Goal: Feedback & Contribution: Contribute content

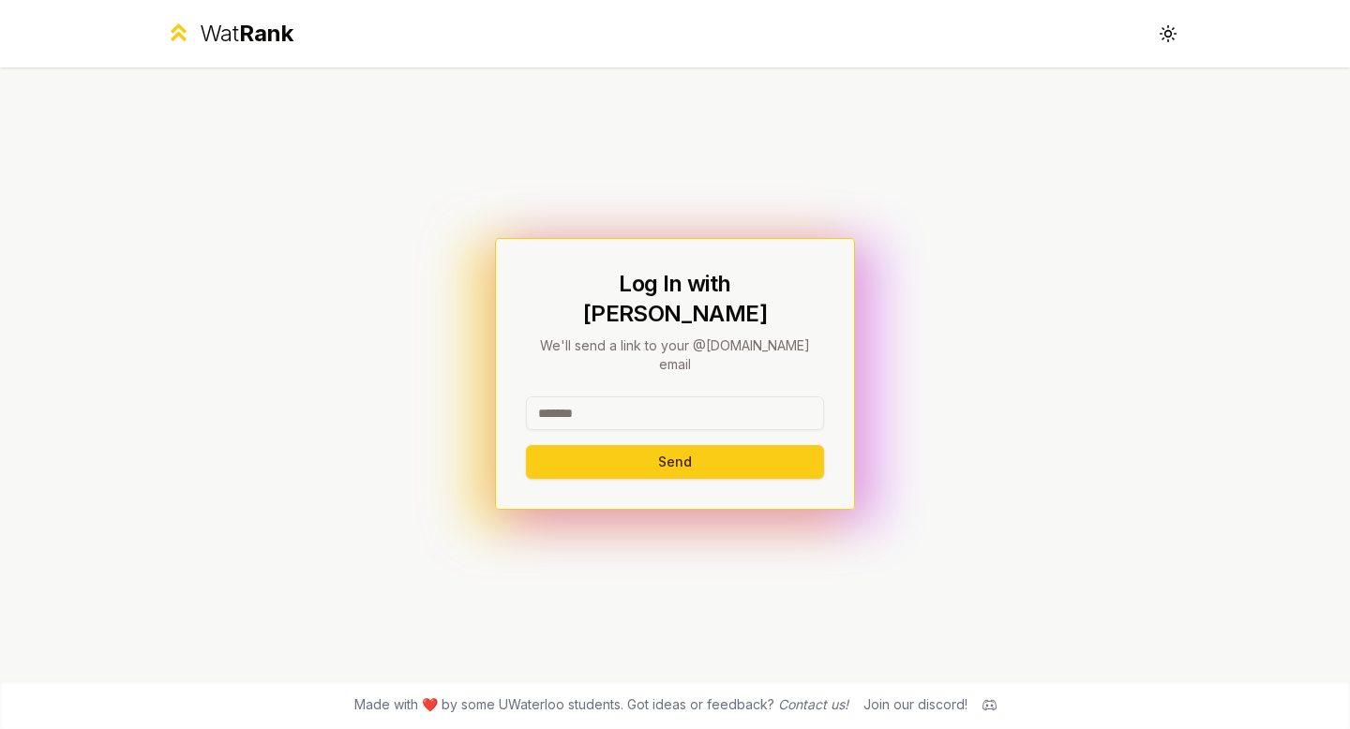
click at [633, 397] on input at bounding box center [675, 414] width 298 height 34
type input "********"
click at [585, 445] on button "Send" at bounding box center [675, 462] width 298 height 34
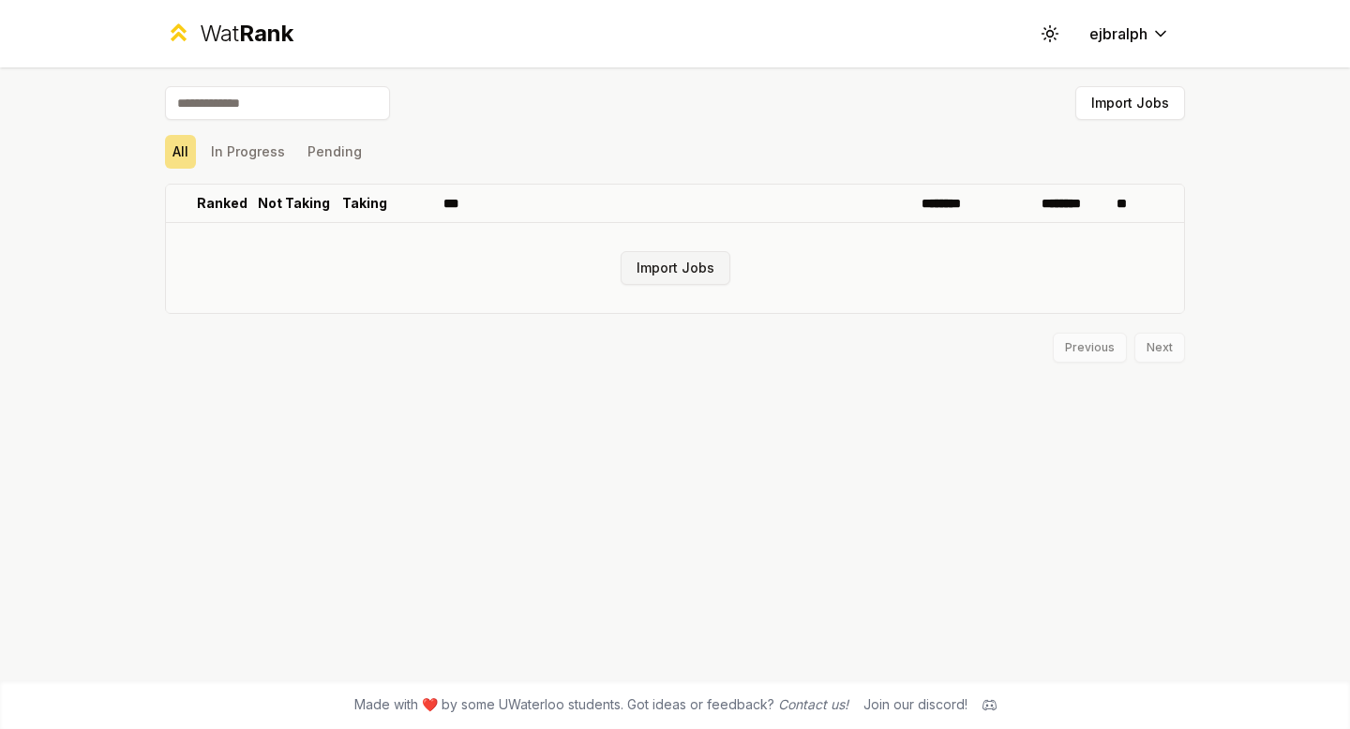
click at [663, 268] on button "Import Jobs" at bounding box center [676, 268] width 110 height 34
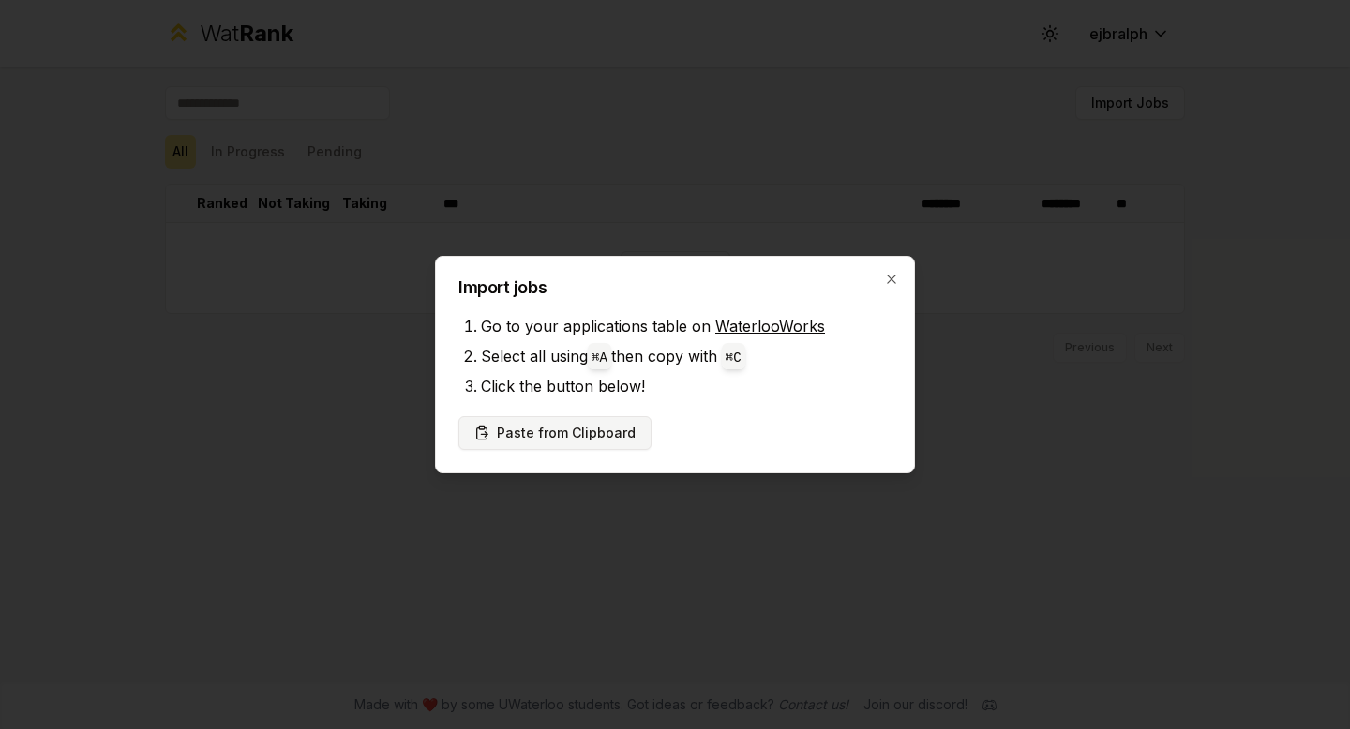
click at [597, 429] on button "Paste from Clipboard" at bounding box center [554, 433] width 193 height 34
click at [603, 430] on button "Paste from Clipboard" at bounding box center [554, 433] width 193 height 34
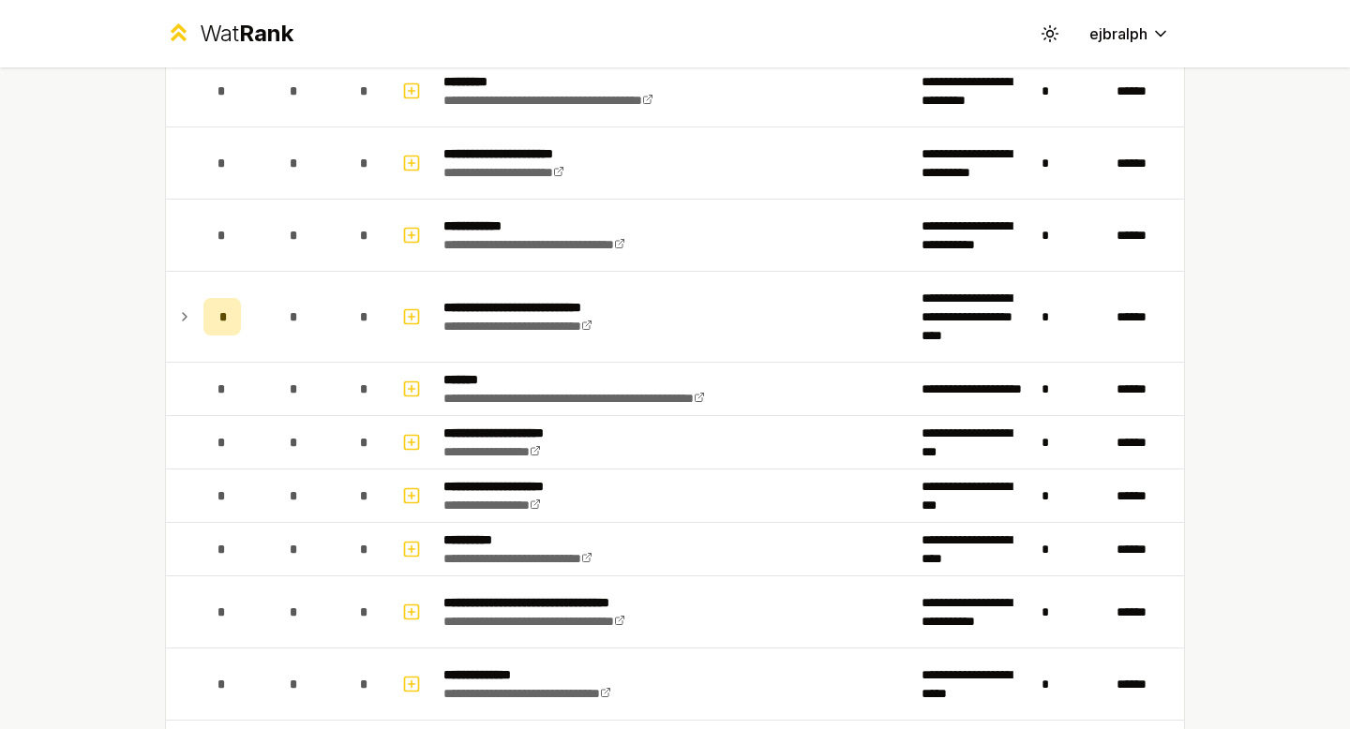
scroll to position [1307, 0]
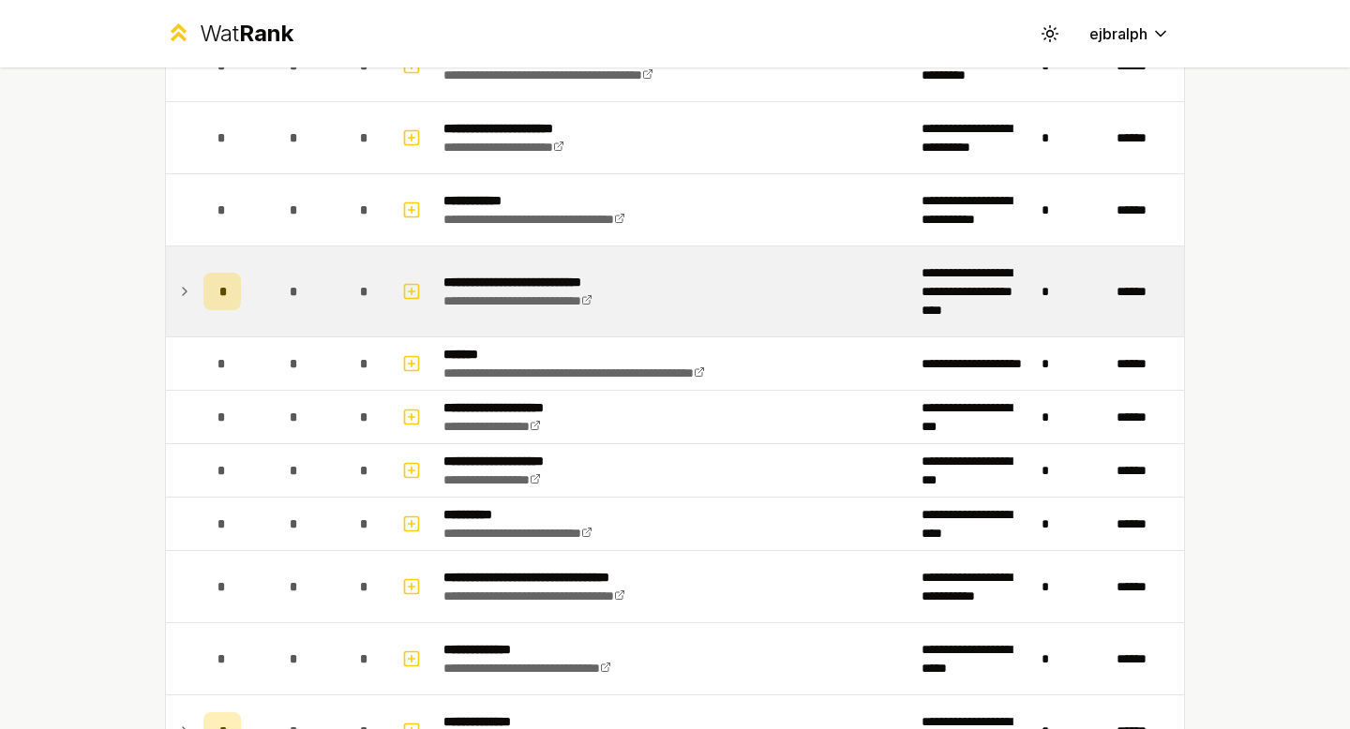
click at [216, 289] on div "*" at bounding box center [221, 291] width 37 height 37
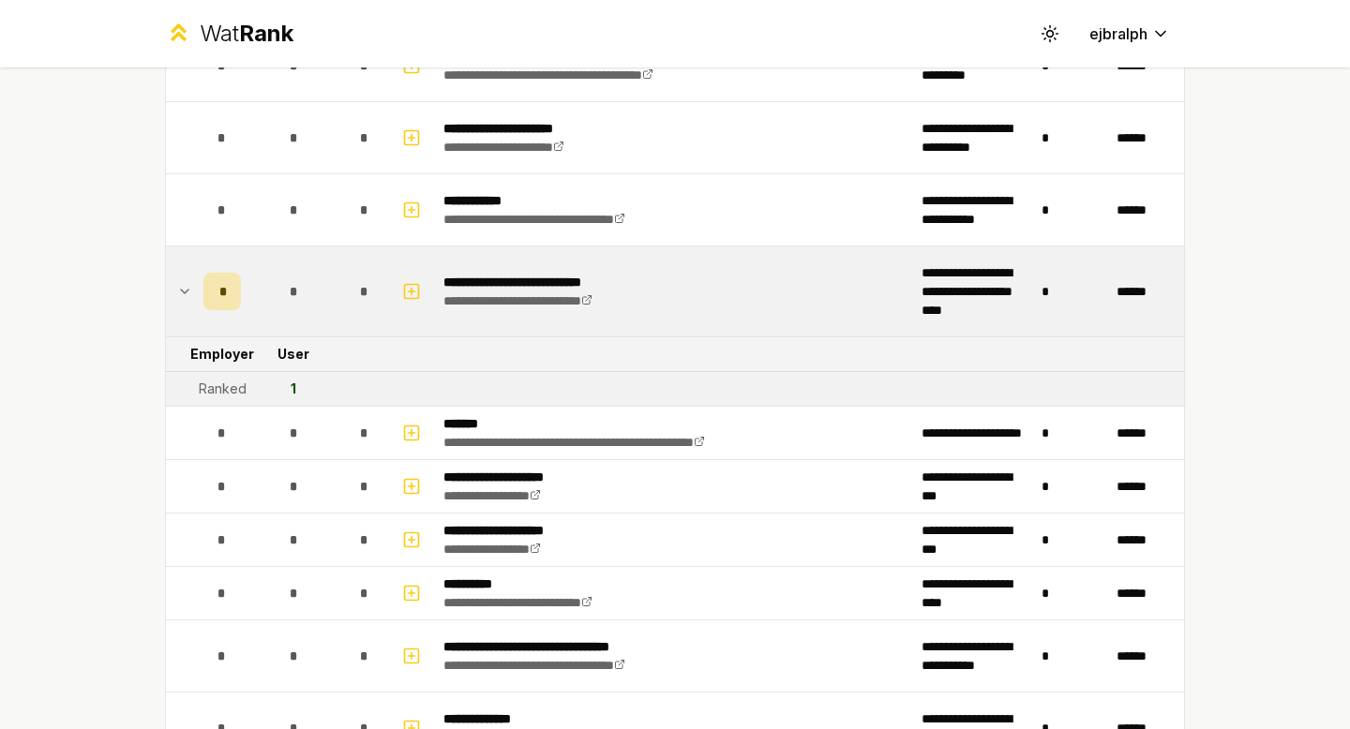
click at [291, 391] on div "1" at bounding box center [294, 389] width 6 height 19
click at [301, 391] on td "1" at bounding box center [293, 389] width 90 height 34
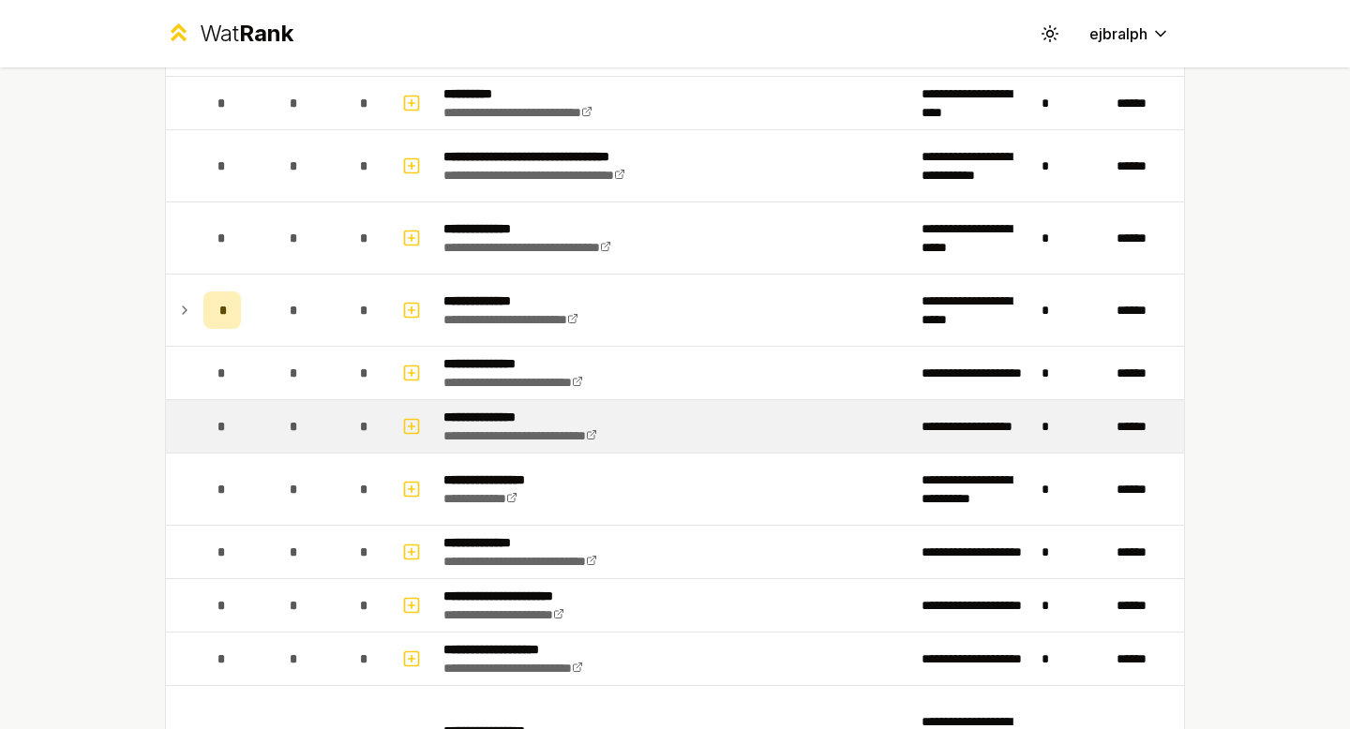
scroll to position [0, 0]
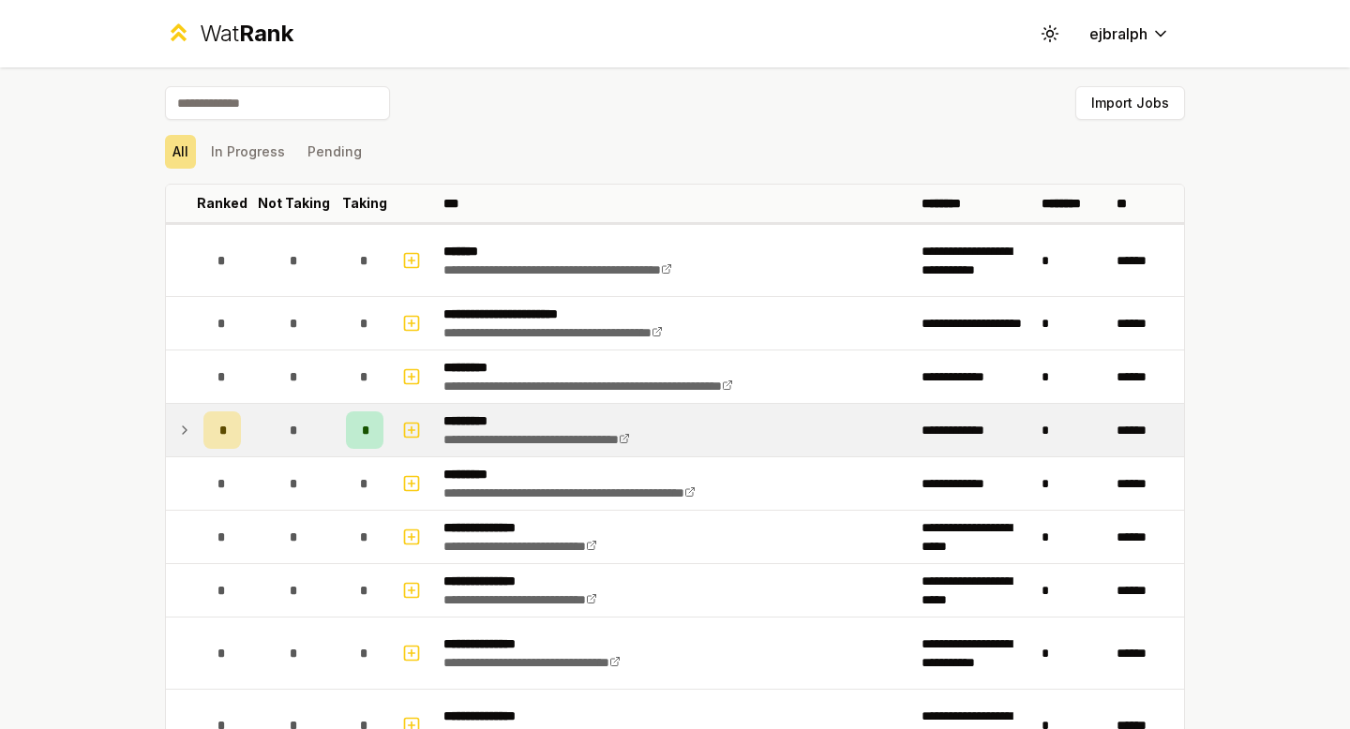
click at [183, 435] on icon at bounding box center [184, 430] width 15 height 22
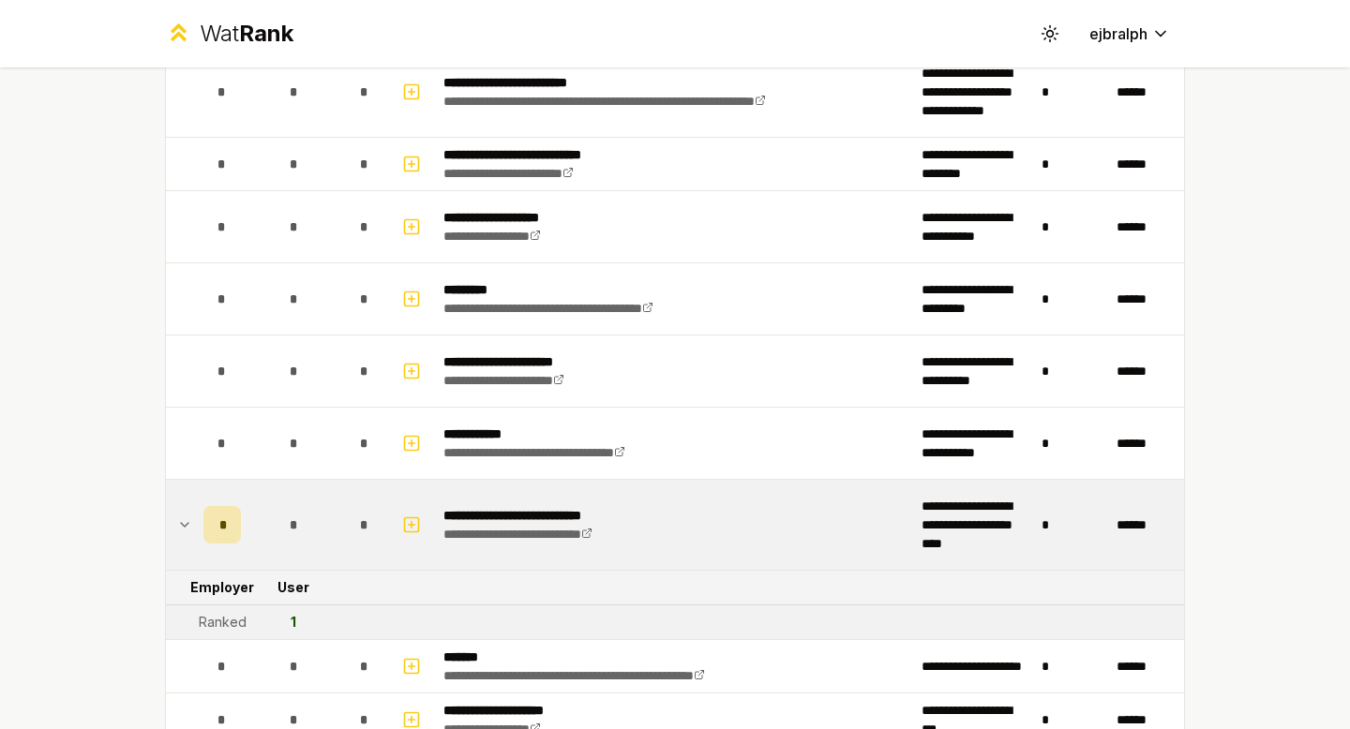
scroll to position [1419, 0]
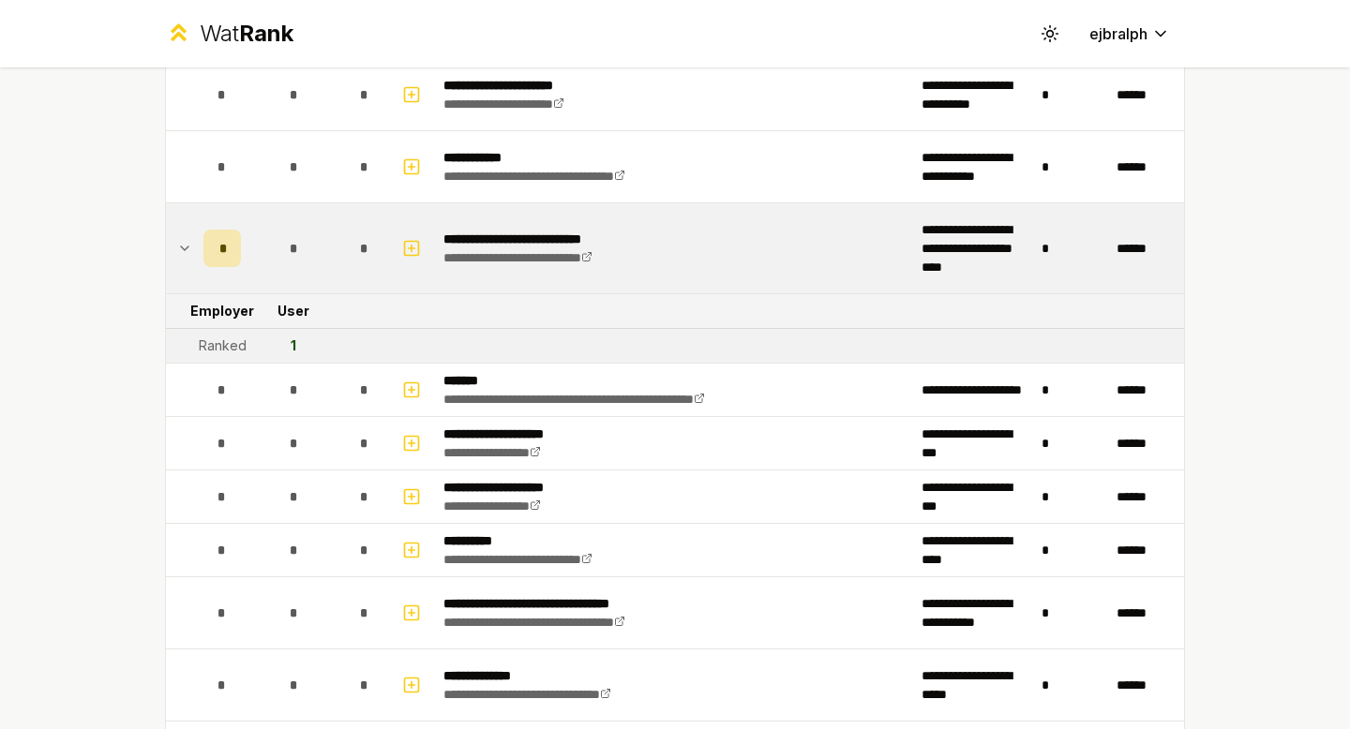
click at [182, 248] on icon at bounding box center [184, 248] width 15 height 22
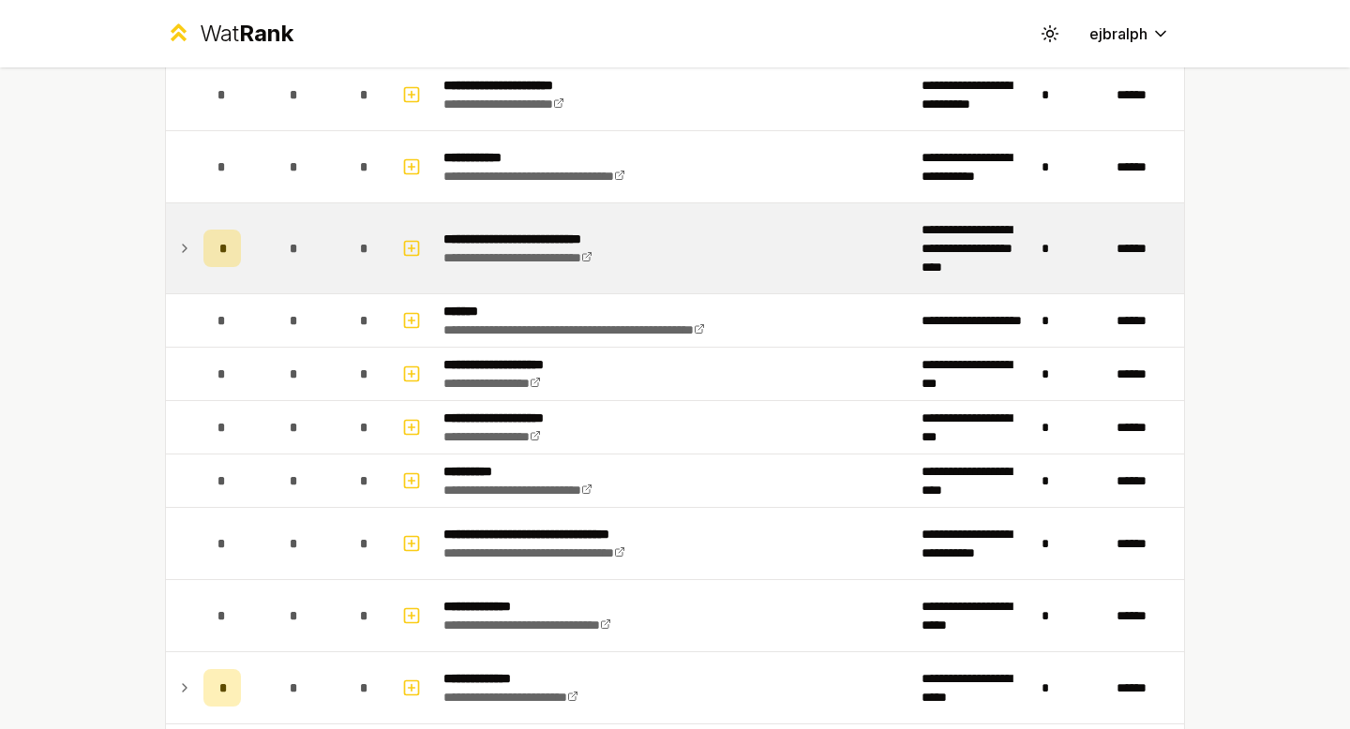
click at [181, 245] on icon at bounding box center [184, 248] width 15 height 22
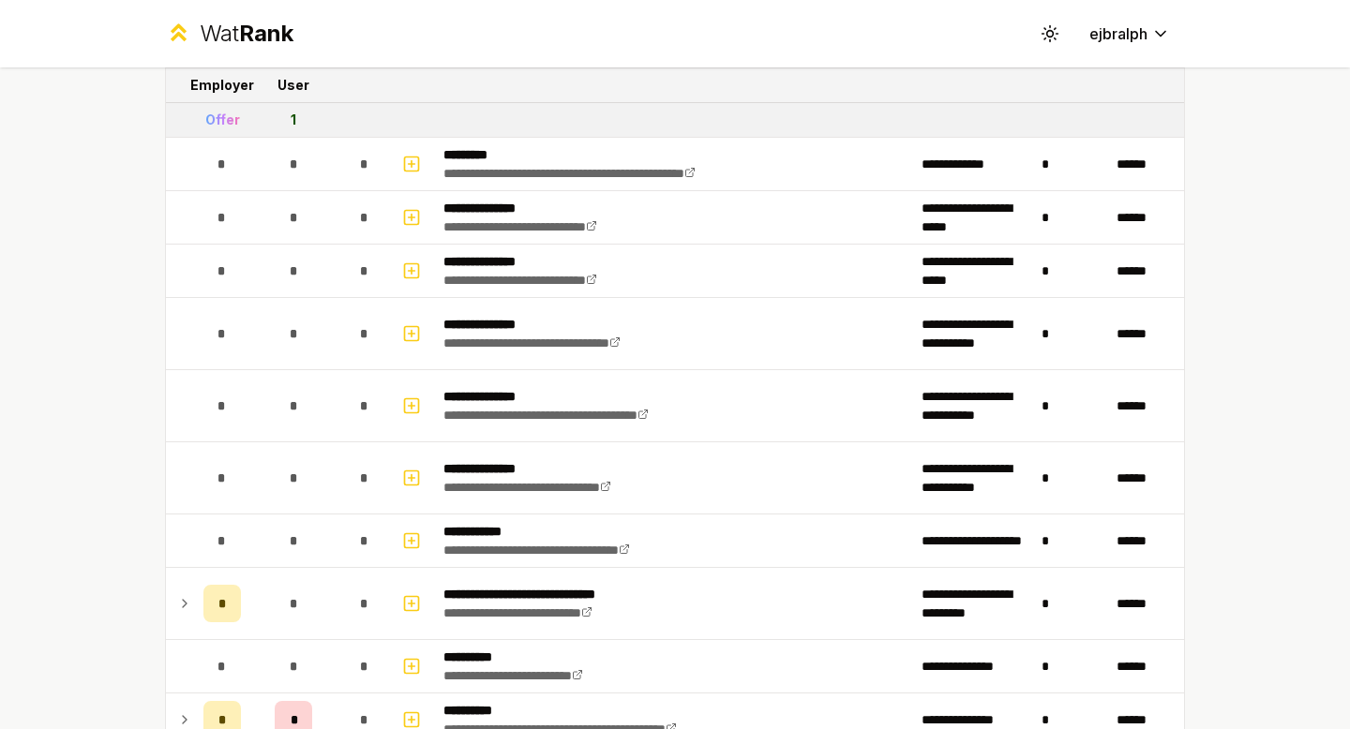
scroll to position [574, 0]
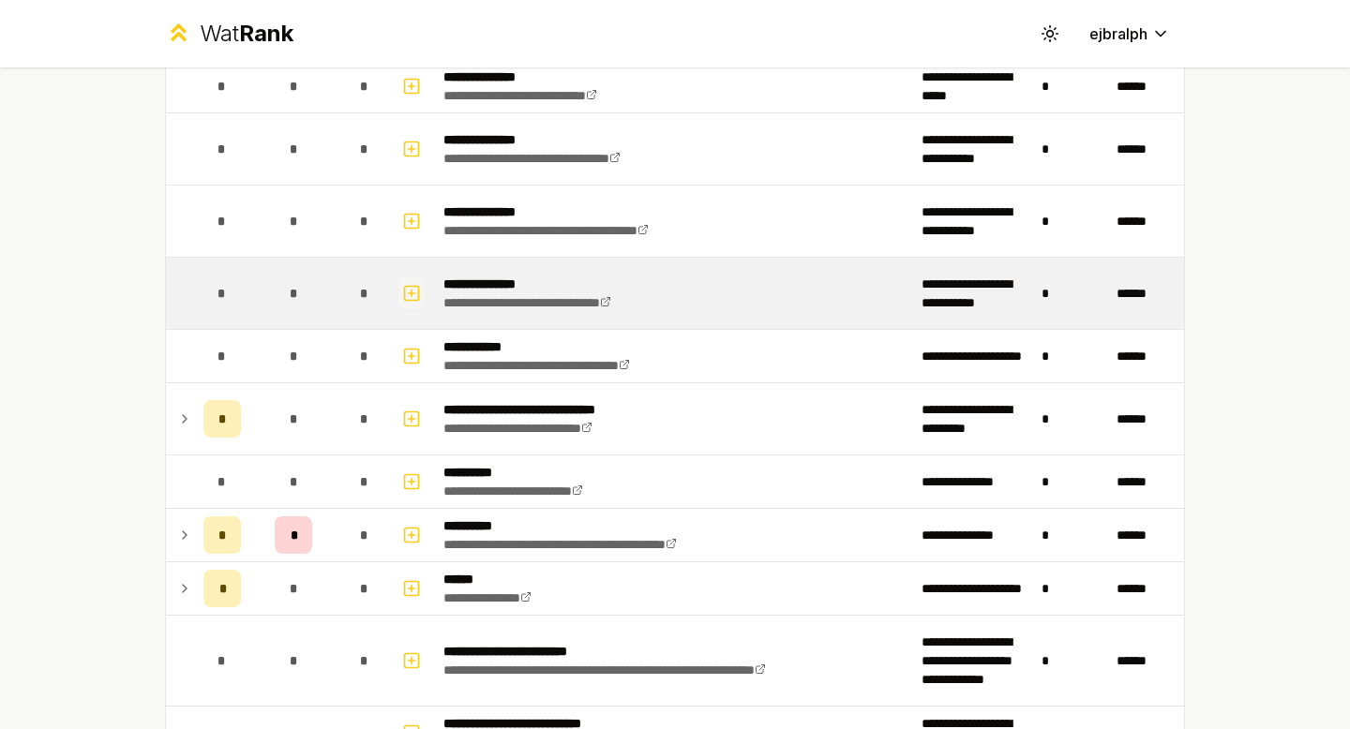
click at [417, 286] on rect "button" at bounding box center [412, 293] width 14 height 14
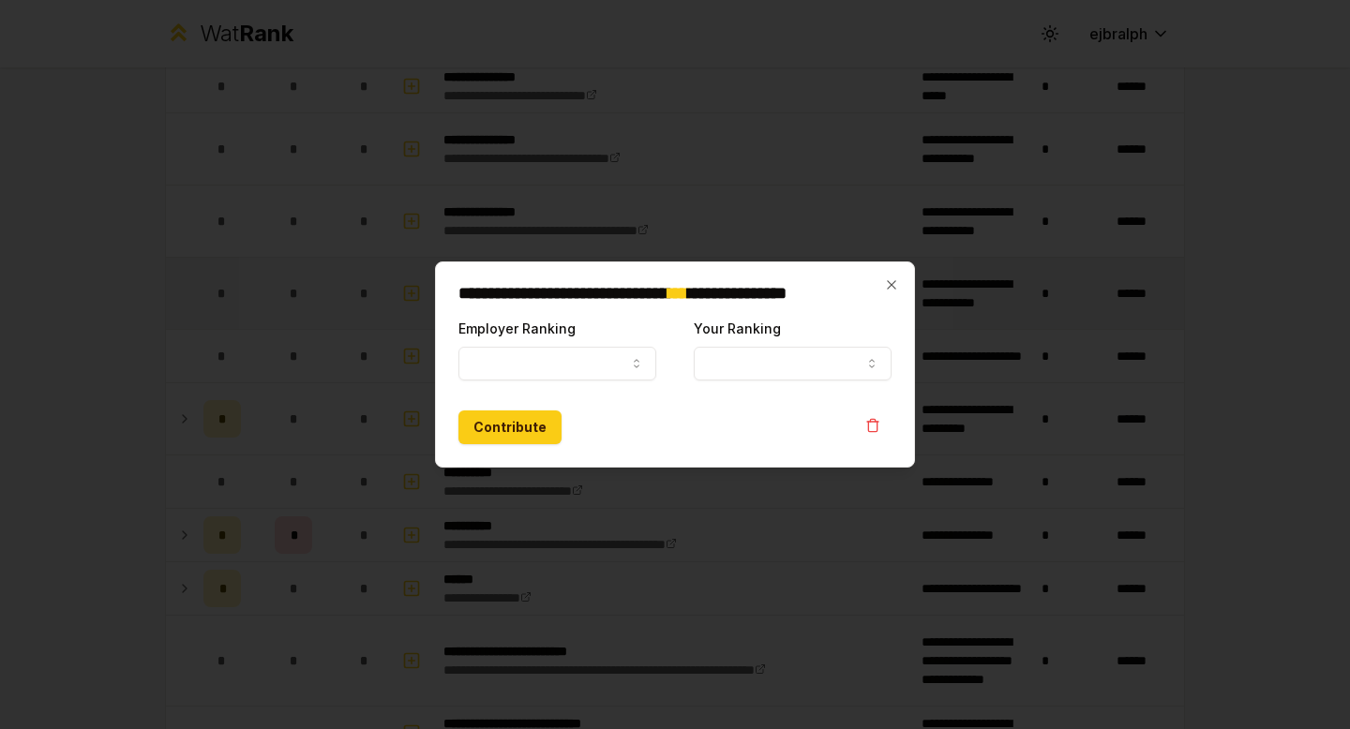
select select
click at [592, 367] on button "Employer Ranking" at bounding box center [557, 364] width 198 height 34
select select "*****"
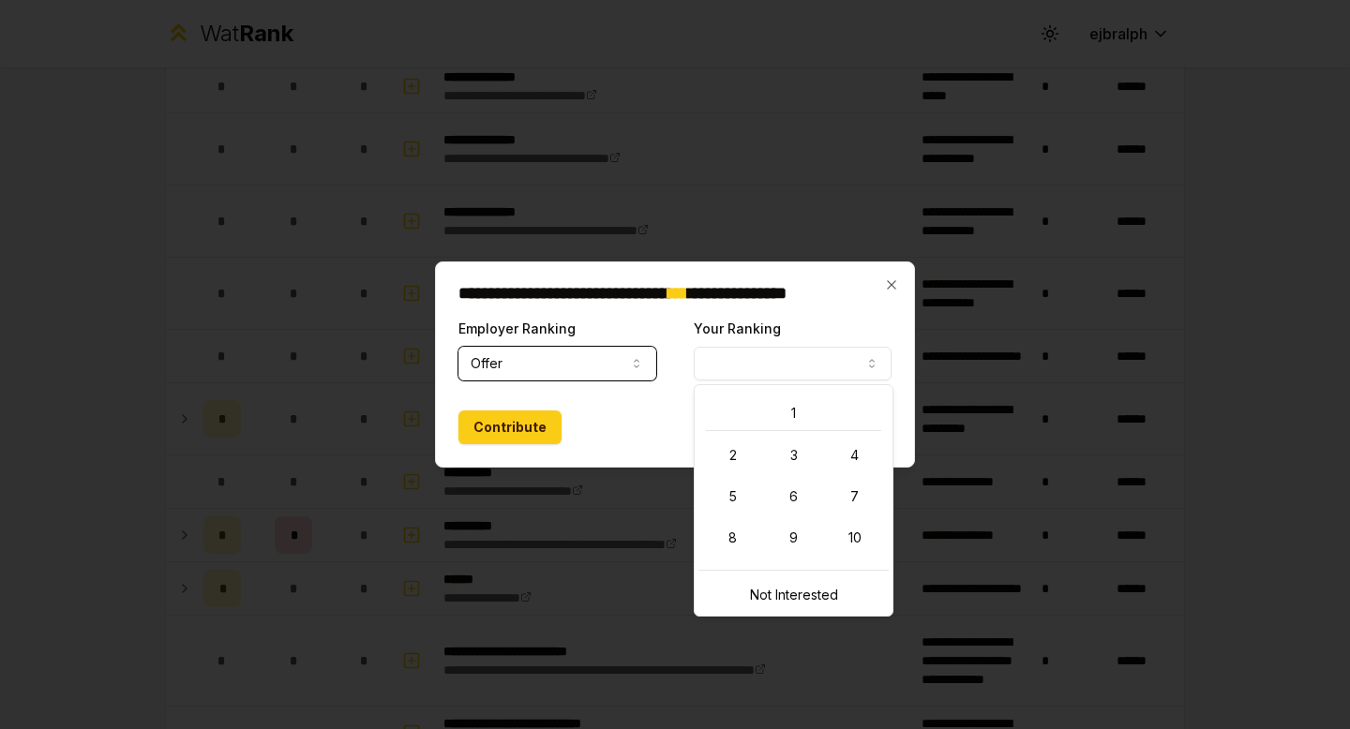
click at [754, 362] on button "Your Ranking" at bounding box center [793, 364] width 198 height 34
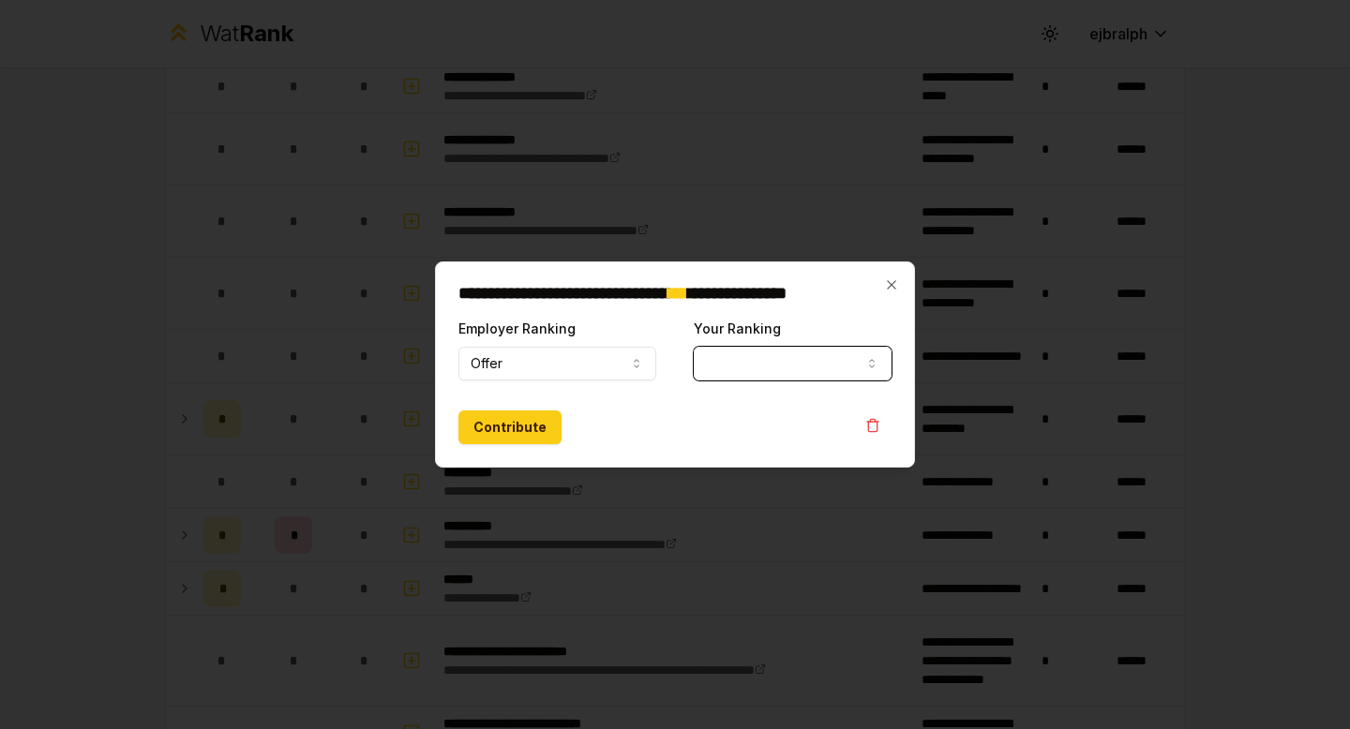
click at [762, 355] on button "Your Ranking" at bounding box center [793, 364] width 198 height 34
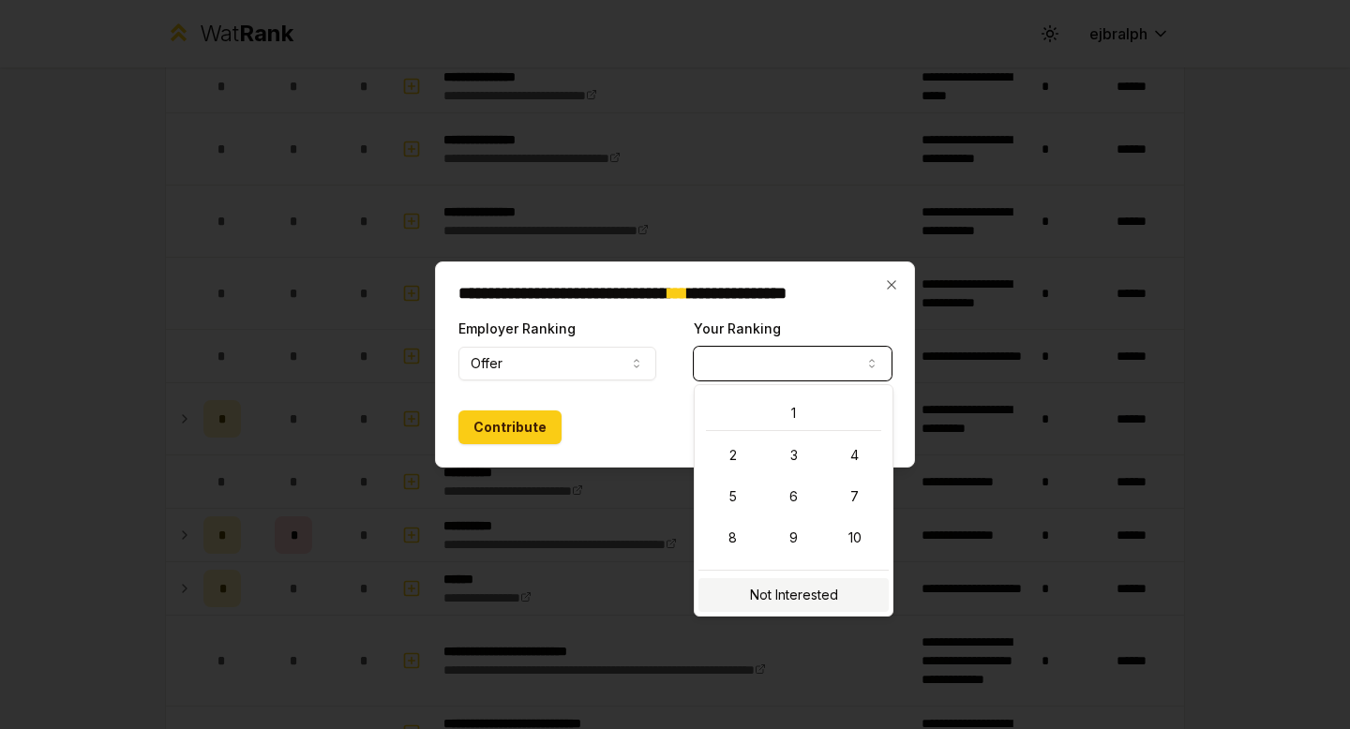
select select "**********"
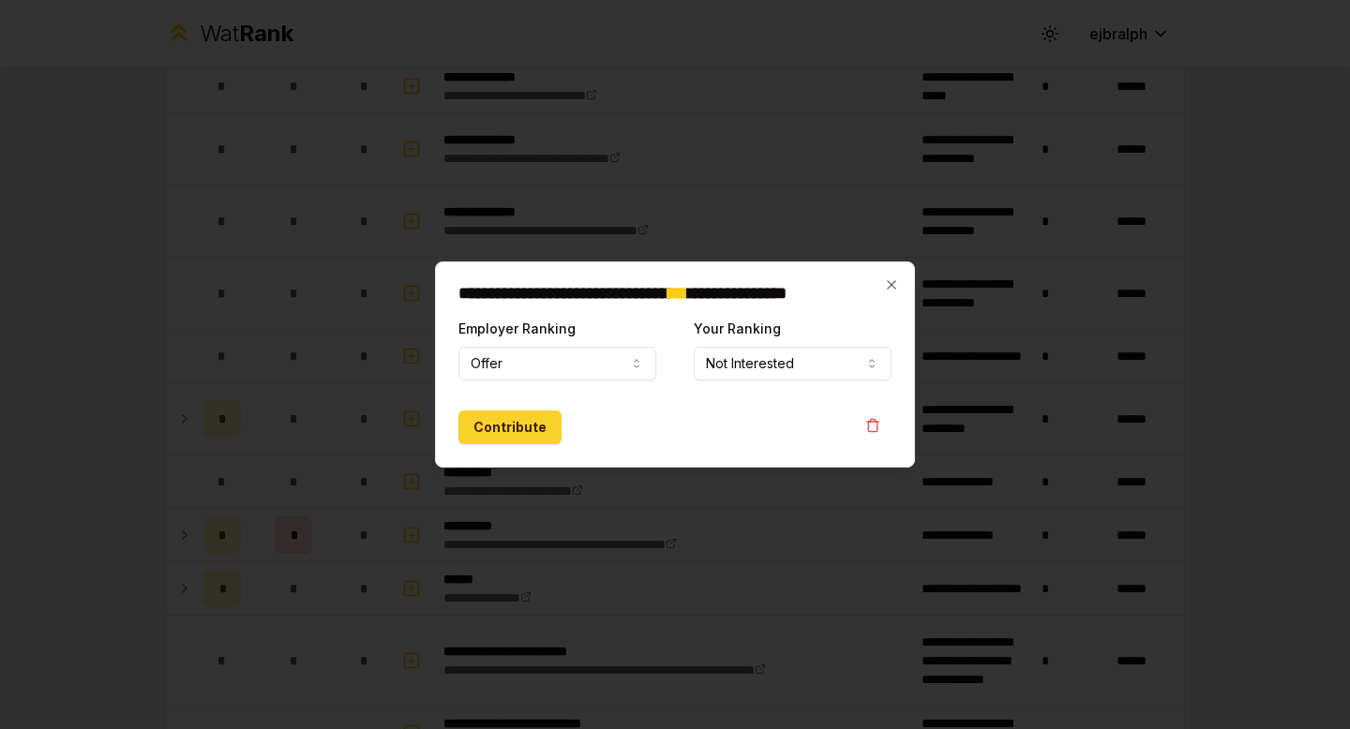
click at [523, 440] on button "Contribute" at bounding box center [509, 428] width 103 height 34
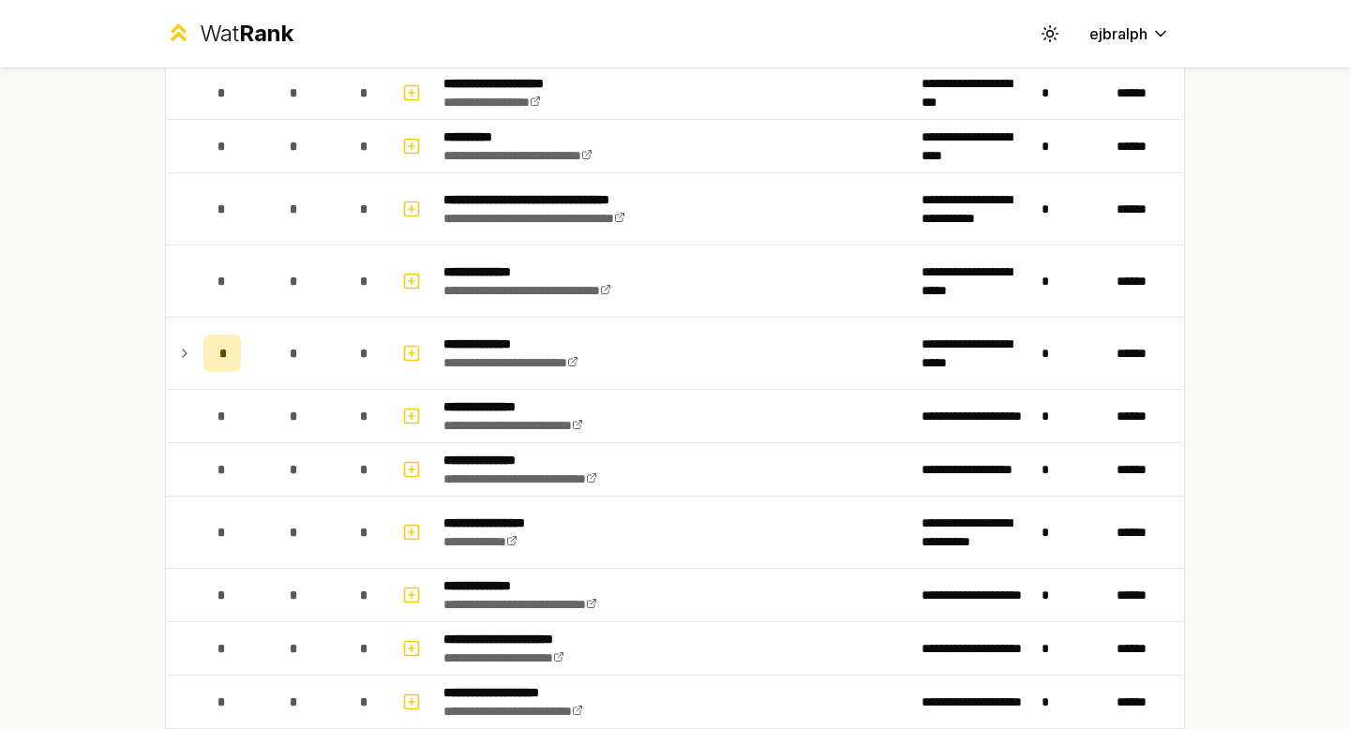
scroll to position [1702, 0]
